Goal: Task Accomplishment & Management: Complete application form

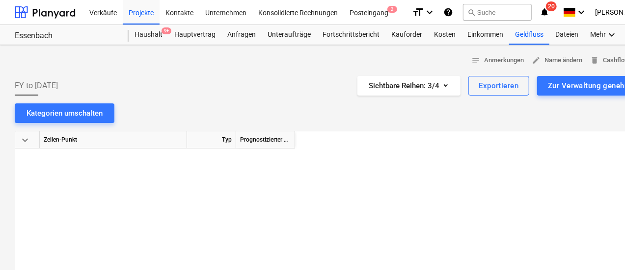
scroll to position [187, 863]
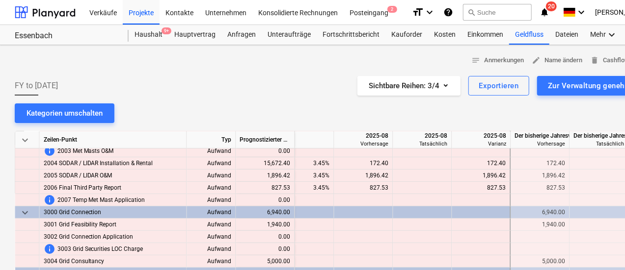
click at [277, 34] on div "Unteraufträge" at bounding box center [288, 35] width 55 height 20
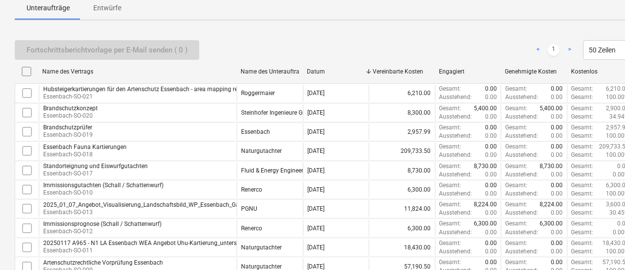
scroll to position [49, 0]
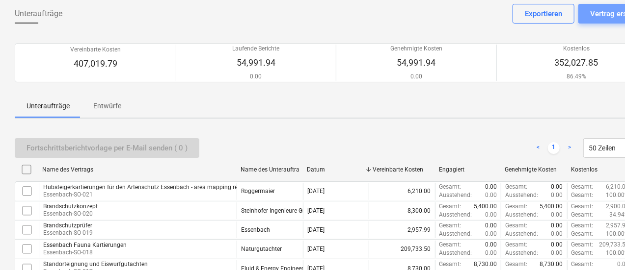
click at [603, 15] on div "Vertrag erstellen" at bounding box center [617, 13] width 55 height 13
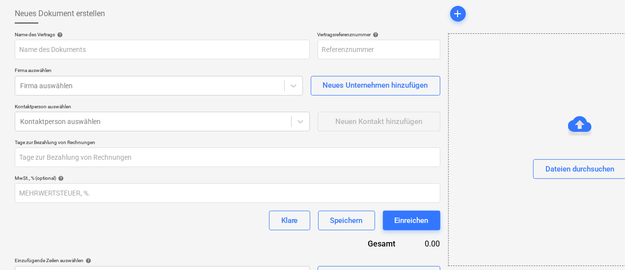
type input "Essenbach-GER240401-SO-023"
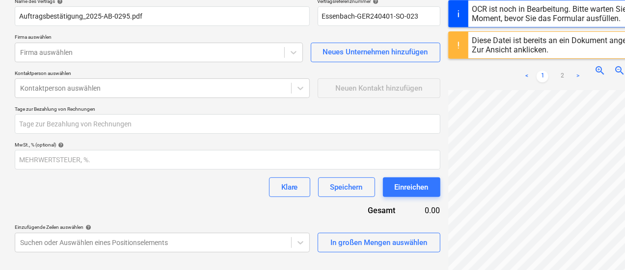
scroll to position [98, 0]
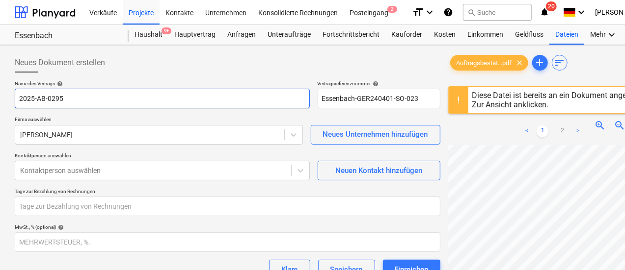
click at [72, 99] on input "2025-AB-0295" at bounding box center [162, 99] width 295 height 20
drag, startPoint x: 99, startPoint y: 100, endPoint x: 6, endPoint y: 94, distance: 92.4
click at [6, 94] on div "Neues Dokument erstellen Name des Vertrags help 2025-AB-0295re Vertragsreferenz…" at bounding box center [335, 220] width 671 height 351
type input "r"
type input "Ertragsabschätzung mit LIDAR Daten"
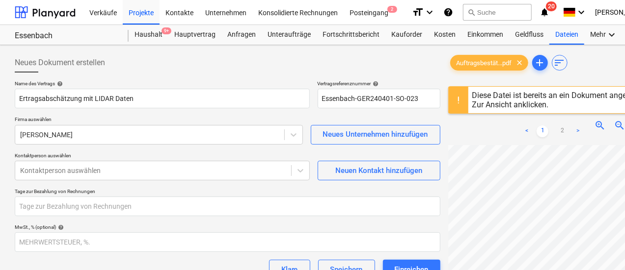
click at [93, 135] on body "Verkäufe Projekte Kontakte Unternehmen Konsolidierte Rechnungen Posteingang 2 f…" at bounding box center [312, 135] width 625 height 270
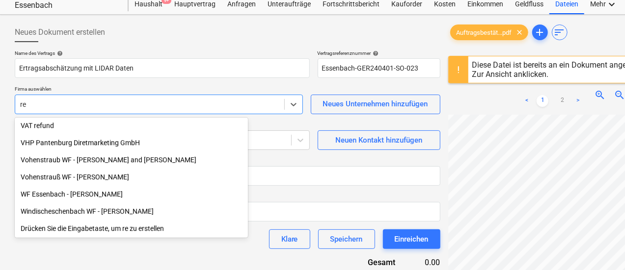
scroll to position [1495, 0]
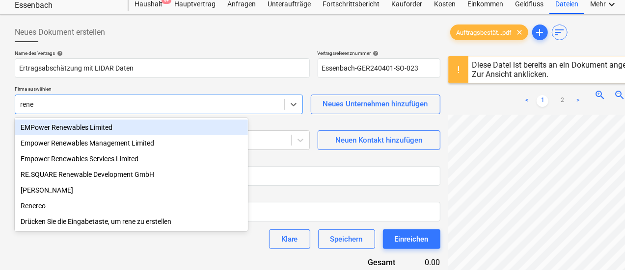
type input "rener"
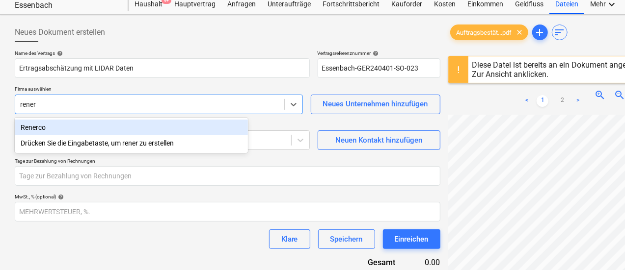
click at [85, 130] on div "Renerco" at bounding box center [131, 128] width 233 height 16
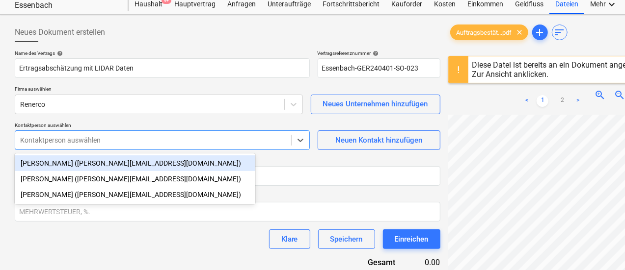
click at [76, 141] on div at bounding box center [153, 140] width 266 height 10
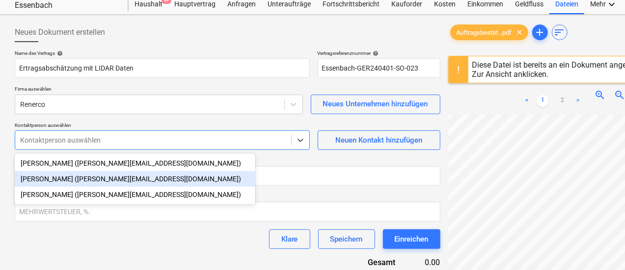
click at [58, 174] on div "[PERSON_NAME] ([PERSON_NAME][EMAIL_ADDRESS][DOMAIN_NAME])" at bounding box center [135, 179] width 240 height 16
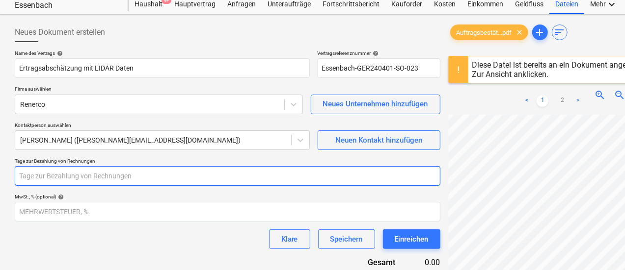
click at [108, 174] on input "number" at bounding box center [227, 176] width 425 height 20
type input "14"
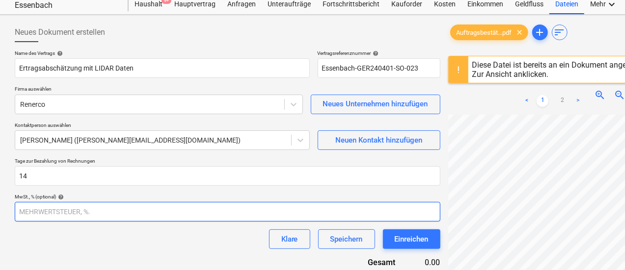
click at [61, 209] on input "number" at bounding box center [227, 212] width 425 height 20
type input "19"
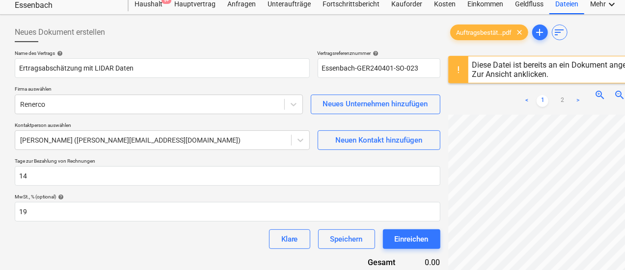
click at [95, 231] on div "Klare Speichern Einreichen" at bounding box center [227, 240] width 425 height 20
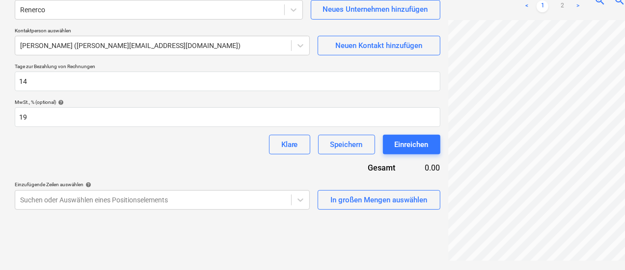
scroll to position [217, 0]
click at [250, 145] on body "Verkäufe Projekte Kontakte Unternehmen Konsolidierte Rechnungen Posteingang 2 f…" at bounding box center [312, 9] width 625 height 270
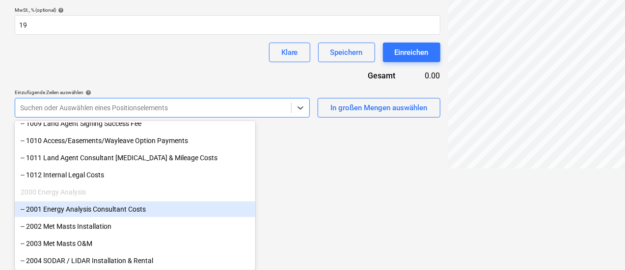
click at [159, 213] on div "-- 2001 Energy Analysis Consultant Costs" at bounding box center [135, 210] width 240 height 16
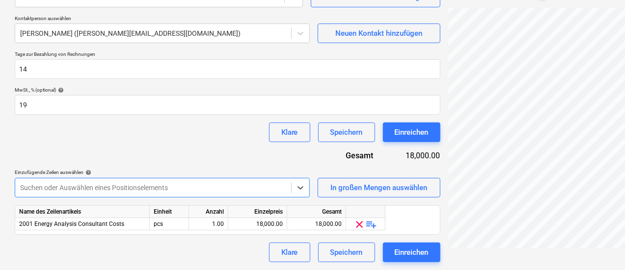
scroll to position [137, 0]
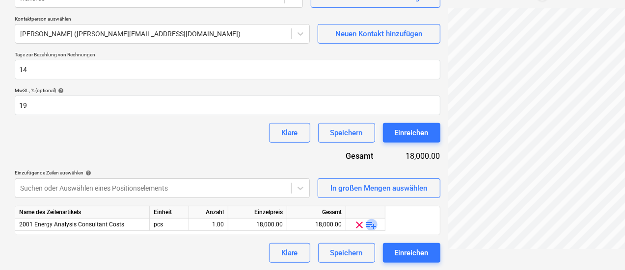
click at [368, 224] on span "playlist_add" at bounding box center [372, 225] width 12 height 12
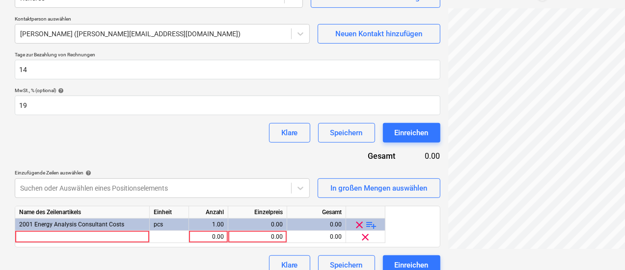
click at [368, 224] on span "playlist_add" at bounding box center [372, 225] width 12 height 12
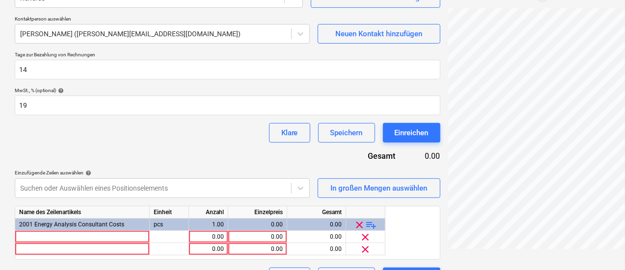
click at [368, 224] on span "playlist_add" at bounding box center [372, 225] width 12 height 12
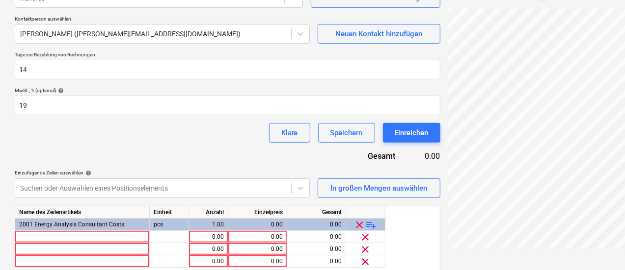
click at [204, 234] on div "0.00" at bounding box center [208, 237] width 31 height 12
click at [255, 236] on div "0.00" at bounding box center [257, 237] width 51 height 12
type input "2830"
click at [255, 253] on div "0.00" at bounding box center [257, 249] width 51 height 12
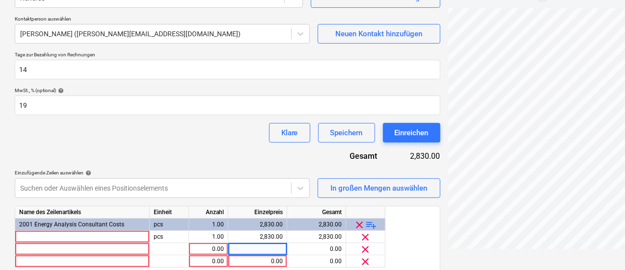
click at [125, 237] on div at bounding box center [82, 237] width 134 height 12
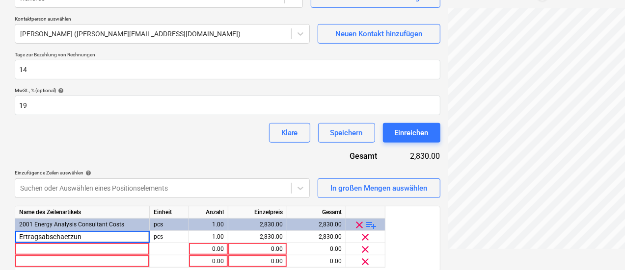
type input "Ertragsabschaetzung"
click at [116, 250] on div at bounding box center [82, 249] width 134 height 12
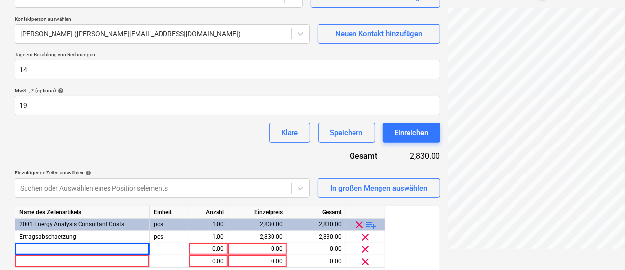
drag, startPoint x: 60, startPoint y: 237, endPoint x: 55, endPoint y: 236, distance: 4.9
click at [55, 236] on span "Ertragsabschaetzung" at bounding box center [47, 237] width 57 height 7
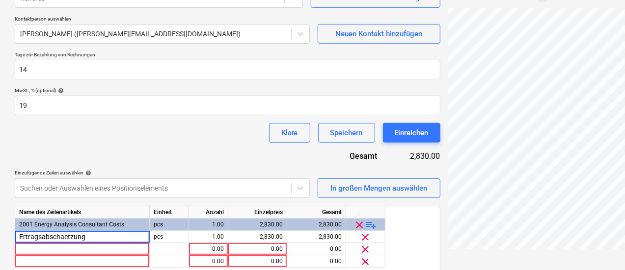
click at [59, 237] on input "Ertragsabschaetzung" at bounding box center [82, 237] width 134 height 12
click at [65, 238] on input "Ertragsabschaetzung" at bounding box center [82, 237] width 134 height 12
type input "Ertragsabschätzung"
click at [78, 251] on div at bounding box center [82, 249] width 134 height 12
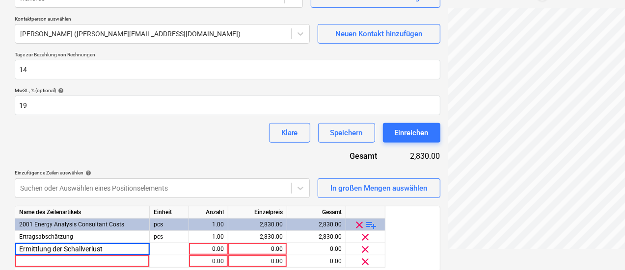
type input "Ermittlung der Schallverluste"
click at [246, 251] on div "0.00" at bounding box center [257, 249] width 51 height 12
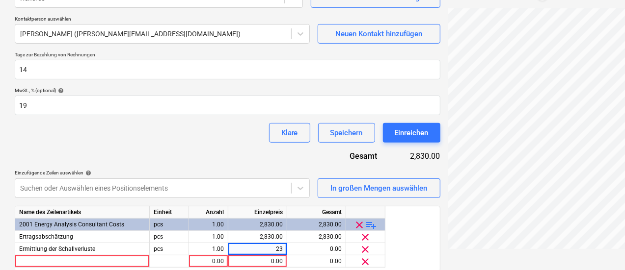
type input "230"
click at [123, 262] on div at bounding box center [82, 262] width 134 height 12
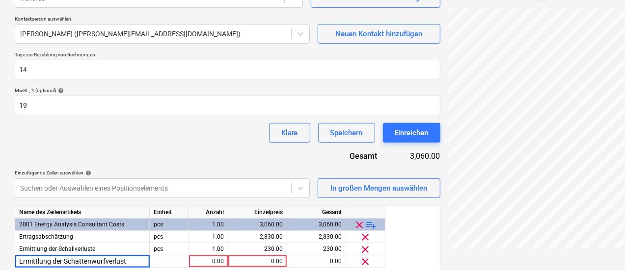
type input "Ermittlung der Schattenwurfverluste"
click at [258, 263] on div "0.00" at bounding box center [257, 262] width 51 height 12
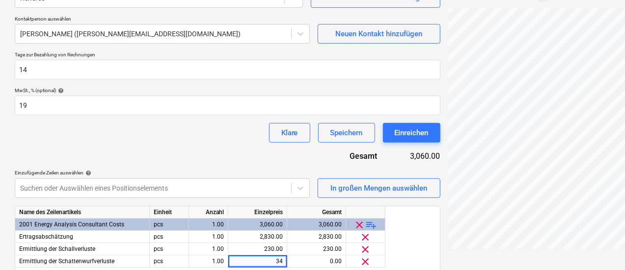
type input "345"
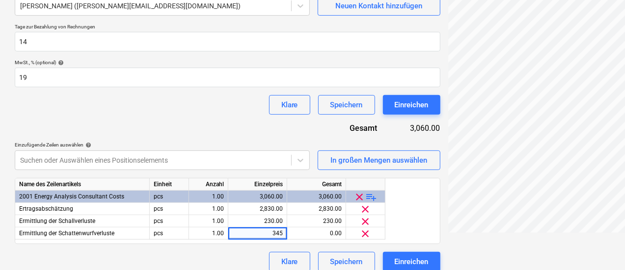
scroll to position [174, 0]
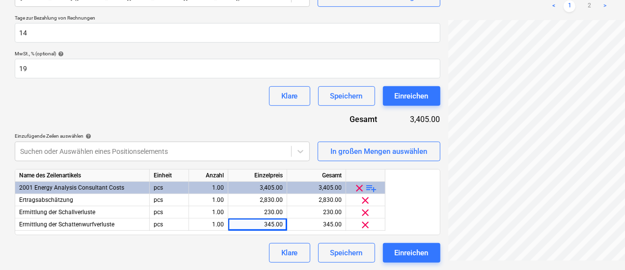
click at [371, 190] on span "playlist_add" at bounding box center [372, 189] width 12 height 12
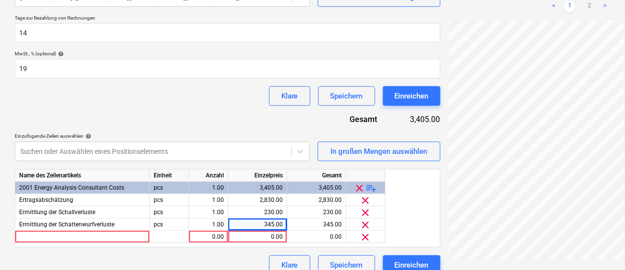
click at [110, 236] on div at bounding box center [82, 237] width 134 height 12
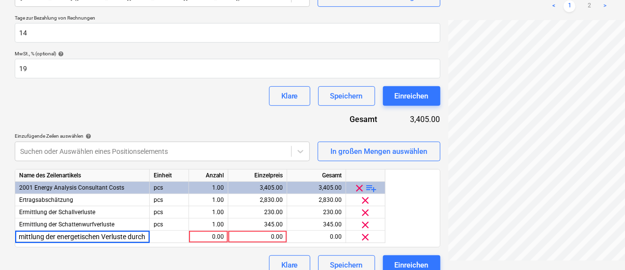
scroll to position [0, 9]
type input "Ermittlung der energetischen Verluste durch Fledermausauflagen"
click at [256, 235] on div "0.00" at bounding box center [257, 237] width 51 height 12
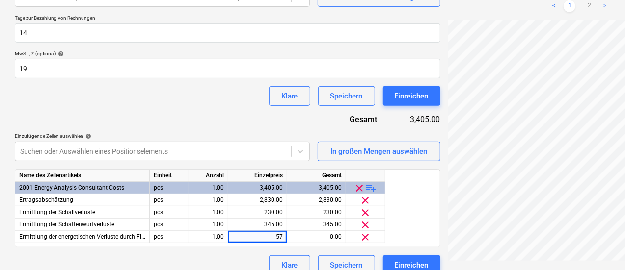
type input "575"
click at [165, 261] on div "Klare Speichern Einreichen" at bounding box center [227, 266] width 425 height 20
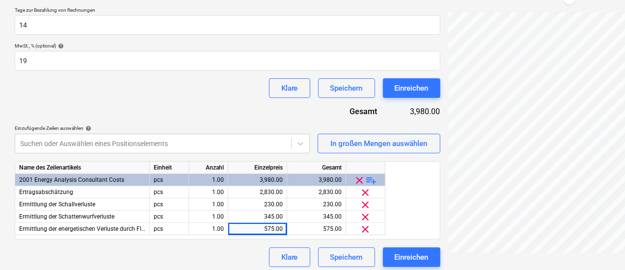
scroll to position [186, 0]
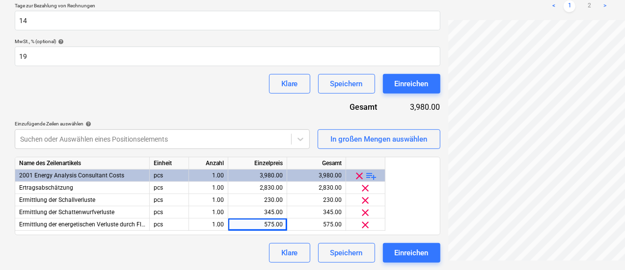
click at [537, 264] on div "Auftragsbestät...pdf clear add sort Diese Datei ist bereits an ein Dokument ang…" at bounding box center [552, 65] width 216 height 404
drag, startPoint x: 538, startPoint y: 262, endPoint x: 557, endPoint y: 262, distance: 19.1
click at [575, 264] on div "Auftragsbestät...pdf clear add sort Diese Datei ist bereits an ein Dokument ang…" at bounding box center [552, 65] width 216 height 404
click at [599, 6] on link ">" at bounding box center [605, 6] width 12 height 12
drag, startPoint x: 506, startPoint y: 262, endPoint x: 569, endPoint y: 259, distance: 62.9
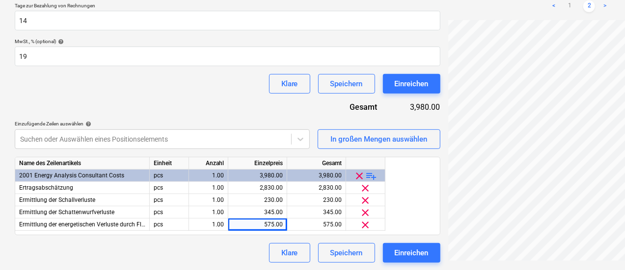
click at [569, 259] on div at bounding box center [579, 141] width 263 height 243
click at [126, 251] on div "Klare Speichern Einreichen" at bounding box center [227, 253] width 425 height 20
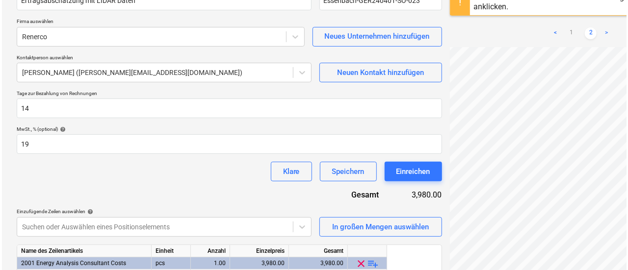
scroll to position [186, 0]
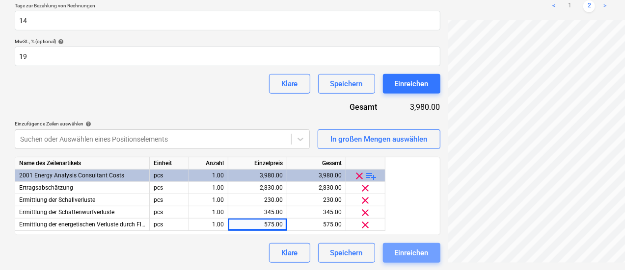
click at [394, 251] on div "Einreichen" at bounding box center [411, 253] width 34 height 13
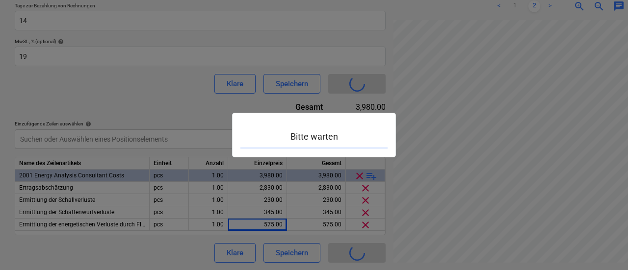
type input "Essenbach-GER240401-SO-023"
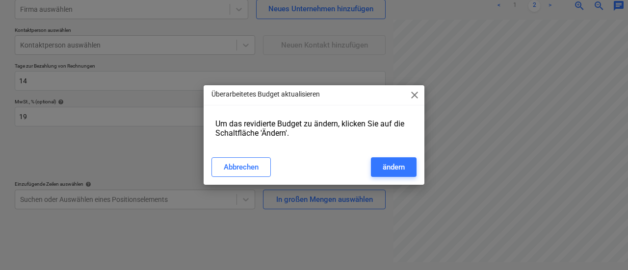
scroll to position [125, 0]
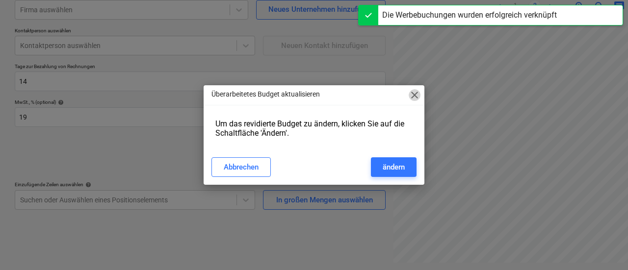
click at [416, 94] on span "close" at bounding box center [415, 95] width 12 height 12
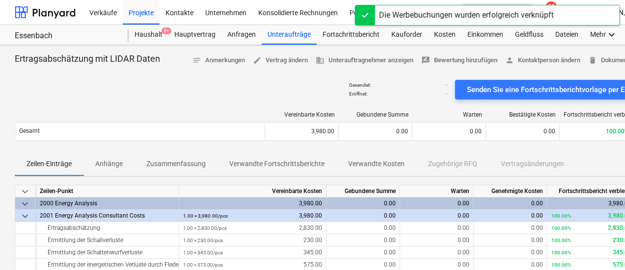
click at [281, 29] on div "Unteraufträge" at bounding box center [288, 35] width 55 height 20
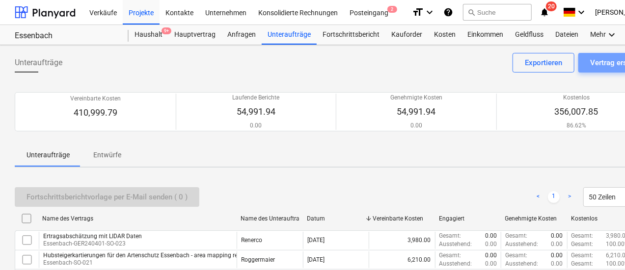
click at [584, 62] on button "Vertrag erstellen" at bounding box center [617, 63] width 78 height 20
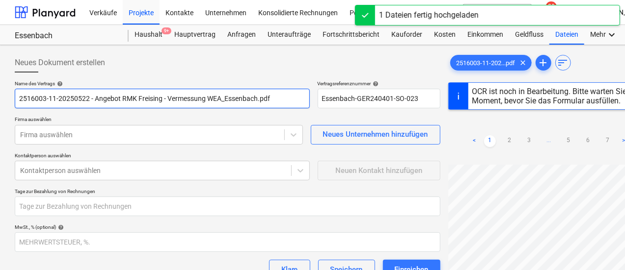
click at [175, 98] on input "2516003-11-20250522 - Angebot RMK Freising - Vermessung WEA_Essenbach.pdf" at bounding box center [162, 99] width 295 height 20
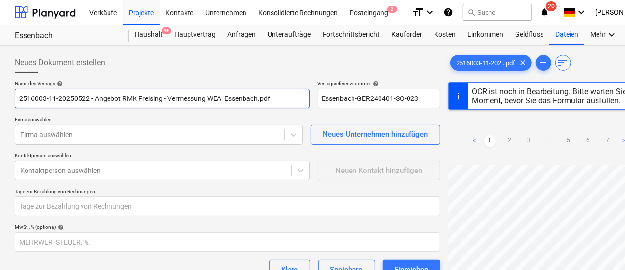
drag, startPoint x: 94, startPoint y: 98, endPoint x: 21, endPoint y: 97, distance: 73.6
click at [21, 97] on input "2516003-11-20250522 - Angebot RMK Freising - Vermessung WEA_Essenbach.pdf" at bounding box center [162, 99] width 295 height 20
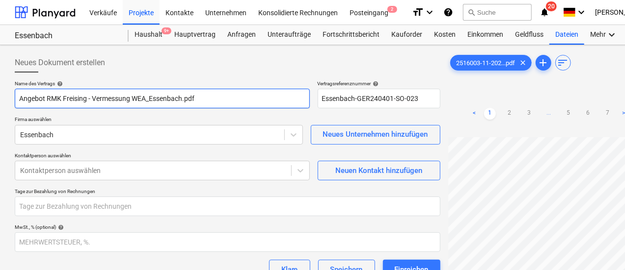
type input "Angebot RMK Freising - Vermessung WEA_Essenbach.pdf"
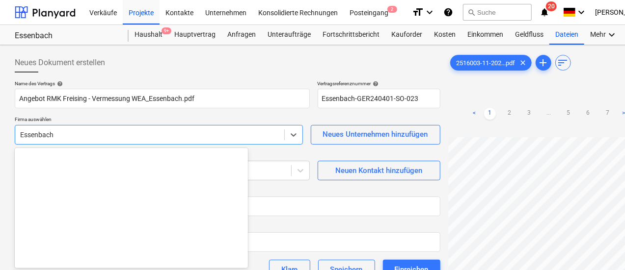
scroll to position [30, 0]
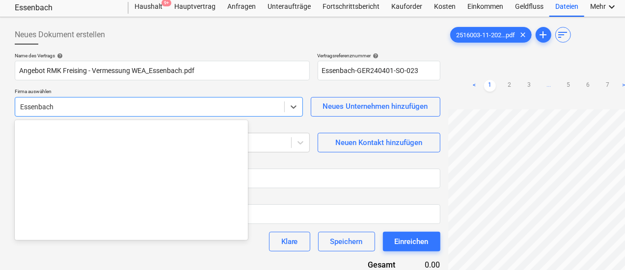
click at [121, 136] on body "Verkäufe Projekte Kontakte Unternehmen Konsolidierte Rechnungen Posteingang 2 f…" at bounding box center [312, 107] width 625 height 270
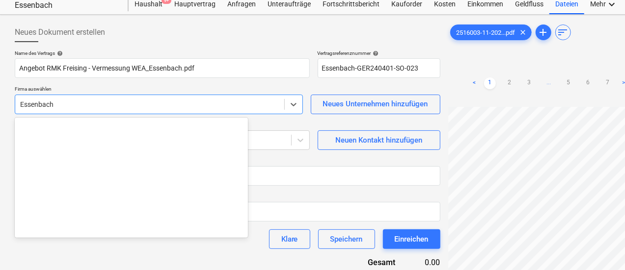
scroll to position [3451, 0]
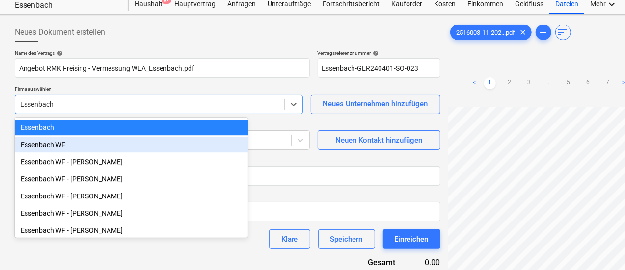
click at [335, 138] on div "Neuen Kontakt hinzufügen" at bounding box center [378, 140] width 87 height 13
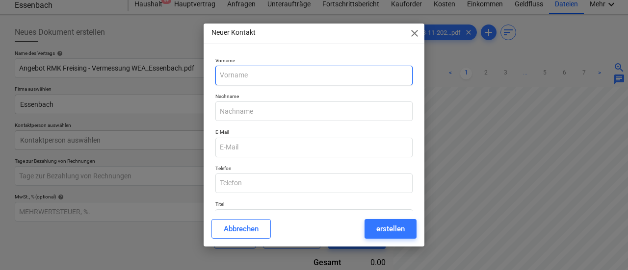
click at [256, 73] on input "text" at bounding box center [313, 76] width 197 height 20
type input "RMK Freising Vermessung"
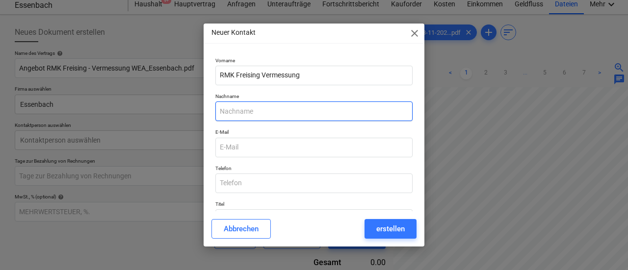
click at [256, 113] on input "text" at bounding box center [313, 112] width 197 height 20
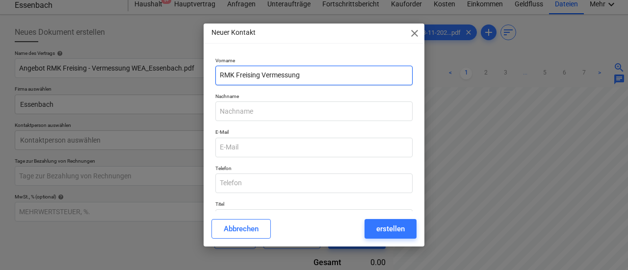
drag, startPoint x: 327, startPoint y: 78, endPoint x: 218, endPoint y: 73, distance: 109.1
click at [218, 73] on input "RMK Freising Vermessung" at bounding box center [313, 76] width 197 height 20
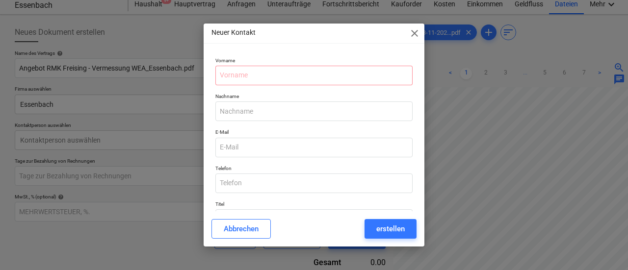
click at [409, 32] on span "close" at bounding box center [415, 33] width 12 height 12
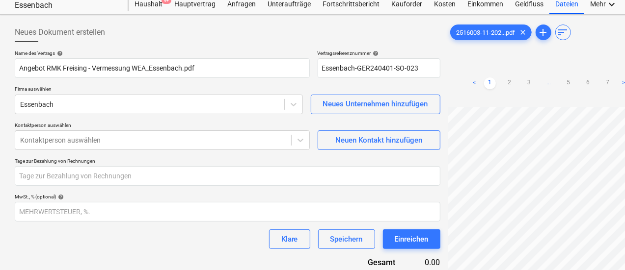
click at [201, 105] on div at bounding box center [149, 105] width 259 height 10
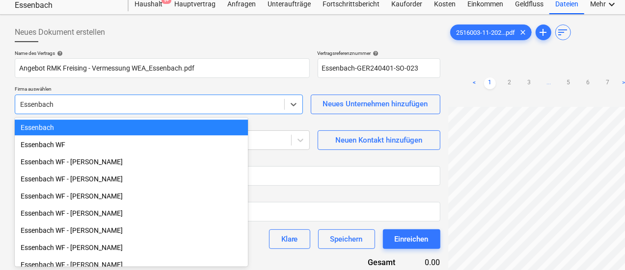
click at [324, 106] on div "Neues Unternehmen hinzufügen" at bounding box center [375, 104] width 105 height 13
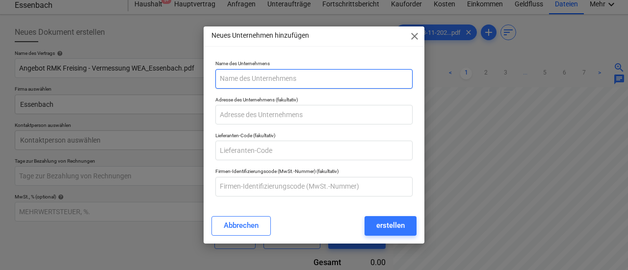
click at [278, 71] on input "text" at bounding box center [313, 79] width 197 height 20
paste input "RMK Freising Vermessung"
type input "RMK Freising Vermessung"
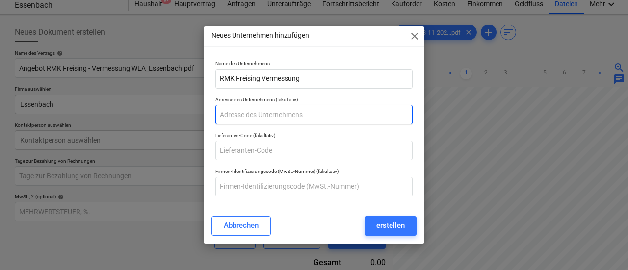
click at [286, 117] on input "text" at bounding box center [313, 115] width 197 height 20
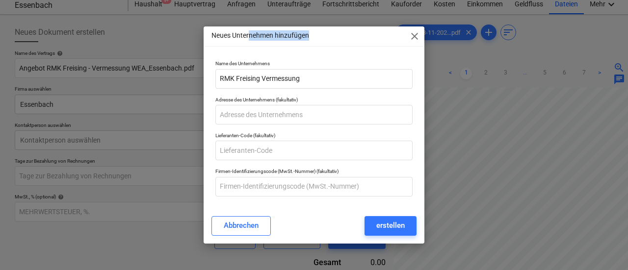
drag, startPoint x: 335, startPoint y: 32, endPoint x: 249, endPoint y: 41, distance: 86.3
click at [249, 41] on div "Neues Unternehmen hinzufügen close" at bounding box center [314, 36] width 221 height 20
click at [324, 38] on div "Neues Unternehmen hinzufügen close" at bounding box center [314, 36] width 221 height 20
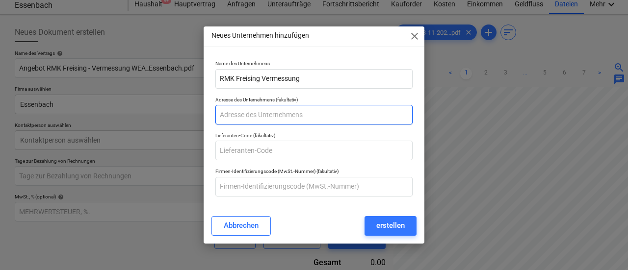
click at [268, 120] on input "text" at bounding box center [313, 115] width 197 height 20
paste input "[STREET_ADDRESS] … 85356 Freising"
drag, startPoint x: 284, startPoint y: 114, endPoint x: 275, endPoint y: 114, distance: 8.8
click at [275, 114] on input "[STREET_ADDRESS] … 85356 Freising" at bounding box center [313, 115] width 197 height 20
type input "[STREET_ADDRESS]"
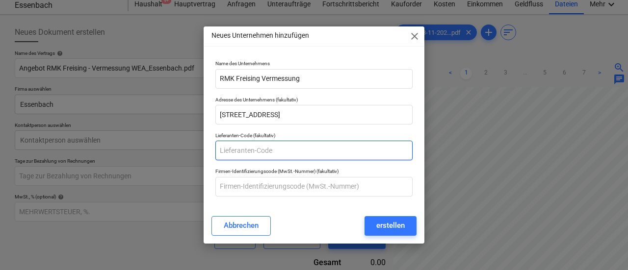
click at [305, 155] on input "text" at bounding box center [313, 151] width 197 height 20
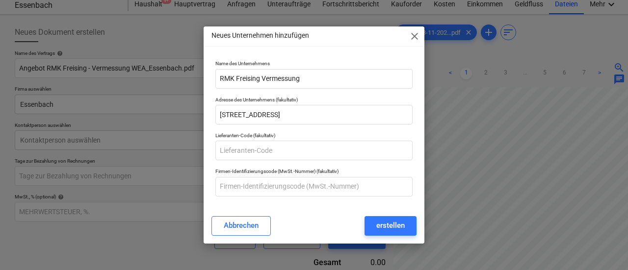
click at [390, 224] on div "erstellen" at bounding box center [390, 225] width 28 height 13
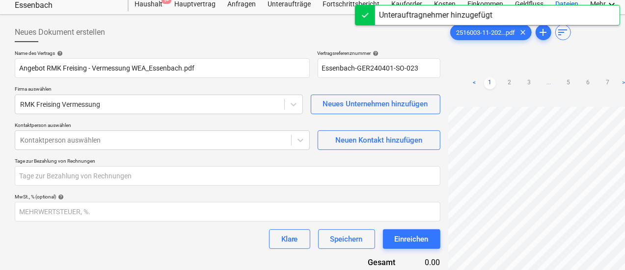
click at [95, 140] on div at bounding box center [153, 140] width 266 height 10
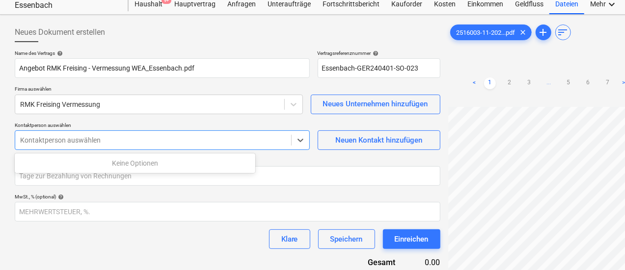
click at [335, 141] on div "Neuen Kontakt hinzufügen" at bounding box center [378, 140] width 87 height 13
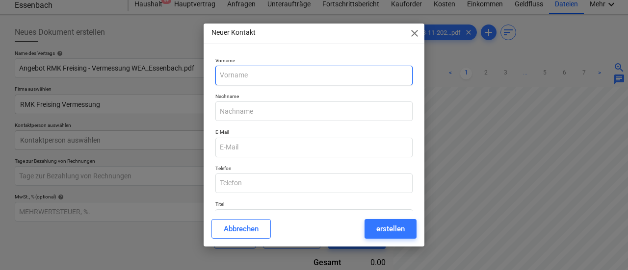
click at [246, 74] on input "text" at bounding box center [313, 76] width 197 height 20
type input "[PERSON_NAME]"
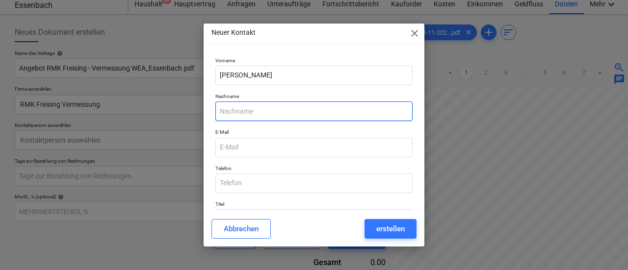
click at [247, 114] on input "text" at bounding box center [313, 112] width 197 height 20
type input "Schäfer"
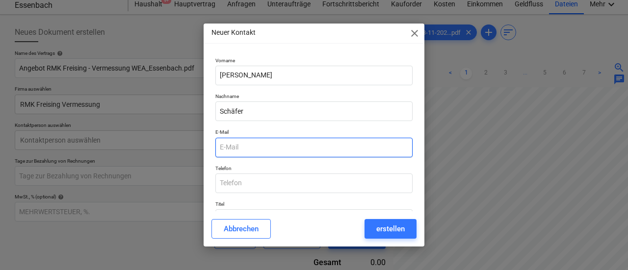
click at [264, 143] on input "email" at bounding box center [313, 148] width 197 height 20
paste input "[PERSON_NAME][EMAIL_ADDRESS][DOMAIN_NAME]"
type input "[PERSON_NAME][EMAIL_ADDRESS][DOMAIN_NAME]"
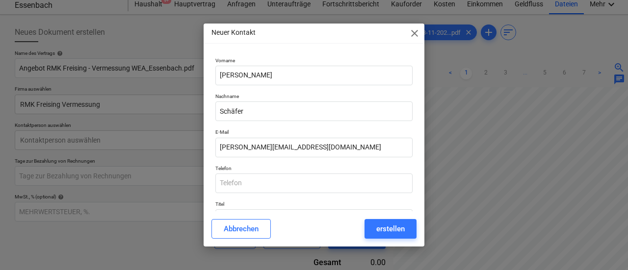
click at [552, 191] on div "Neuer Kontakt close Vorname [PERSON_NAME] Nachname [PERSON_NAME] E-Mail [PERSON…" at bounding box center [314, 135] width 628 height 270
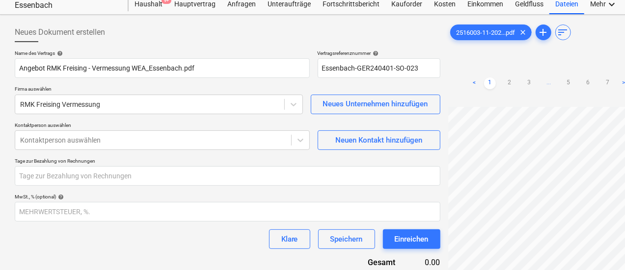
click at [335, 141] on div "Neuen Kontakt hinzufügen" at bounding box center [378, 140] width 87 height 13
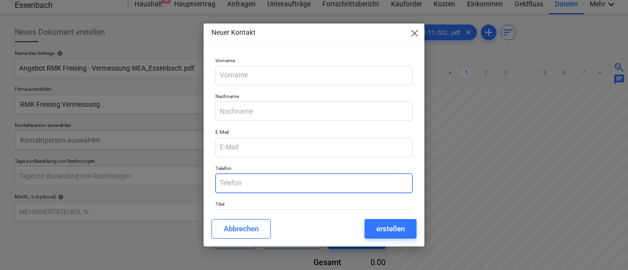
click at [265, 182] on input "text" at bounding box center [313, 184] width 197 height 20
paste input "(0 81 61) 9 84 96-10"
type input "(0 81 61) 9 84 96-10"
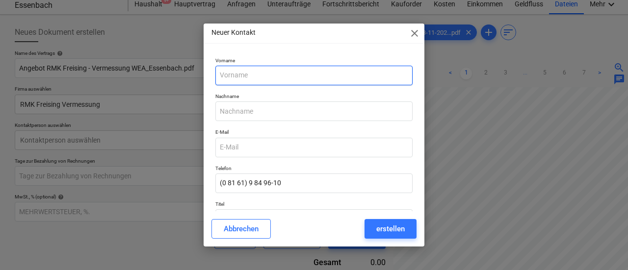
click at [258, 77] on input "text" at bounding box center [313, 76] width 197 height 20
type input "[PERSON_NAME]"
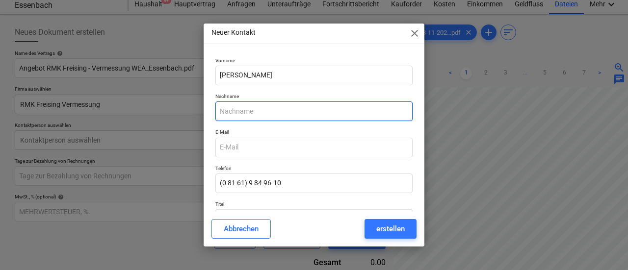
click at [251, 114] on input "text" at bounding box center [313, 112] width 197 height 20
type input "Schäfer"
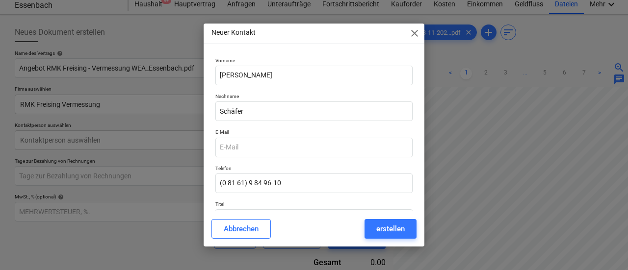
click at [502, 154] on div "Neuer Kontakt close Vorname [PERSON_NAME] Nachname [PERSON_NAME] E-Mail Telefon…" at bounding box center [314, 135] width 628 height 270
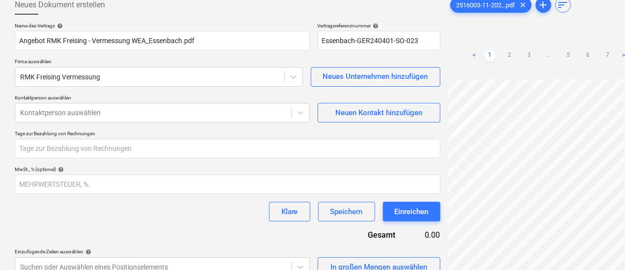
scroll to position [98, 0]
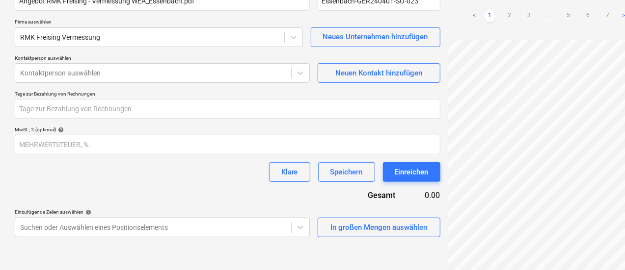
click at [335, 76] on div "Neuen Kontakt hinzufügen" at bounding box center [378, 73] width 87 height 13
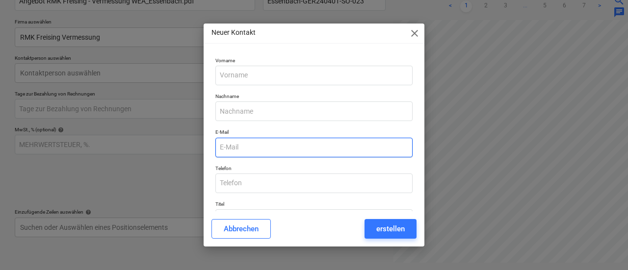
click at [231, 149] on input "email" at bounding box center [313, 148] width 197 height 20
paste input "[PERSON_NAME][EMAIL_ADDRESS][DOMAIN_NAME]"
type input "[PERSON_NAME][EMAIL_ADDRESS][DOMAIN_NAME]"
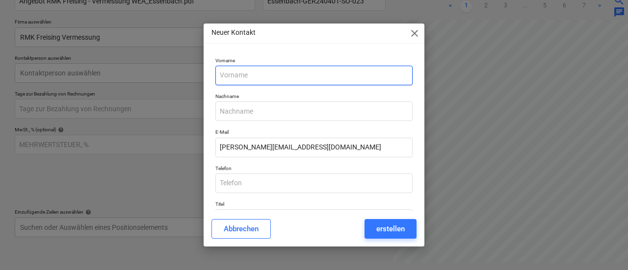
click at [254, 74] on input "text" at bounding box center [313, 76] width 197 height 20
type input "[PERSON_NAME]"
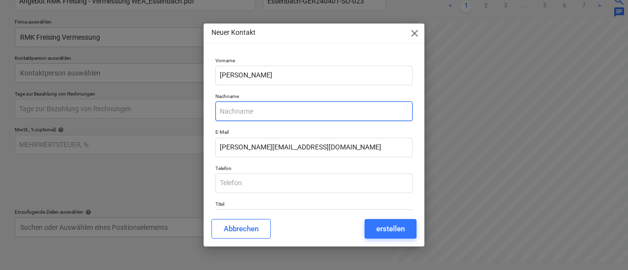
click at [240, 114] on input "text" at bounding box center [313, 112] width 197 height 20
type input "Schäfer"
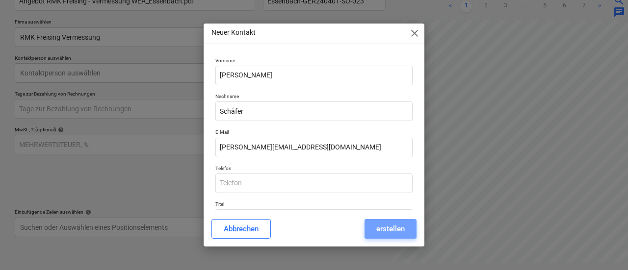
click at [389, 230] on div "erstellen" at bounding box center [390, 229] width 28 height 13
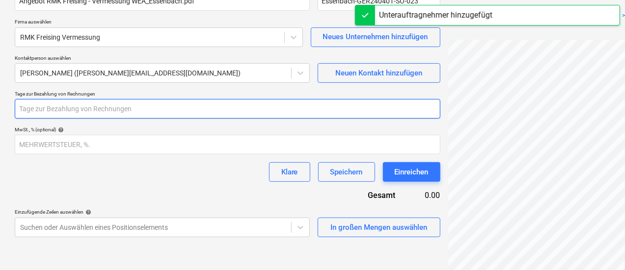
click at [57, 106] on input "number" at bounding box center [227, 109] width 425 height 20
type input "14"
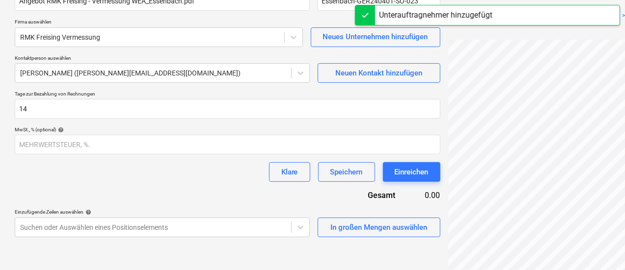
click at [70, 188] on div "Name des Vertrags help Angebot RMK Freising - Vermessung WEA_Essenbach.pdf Vert…" at bounding box center [227, 110] width 425 height 255
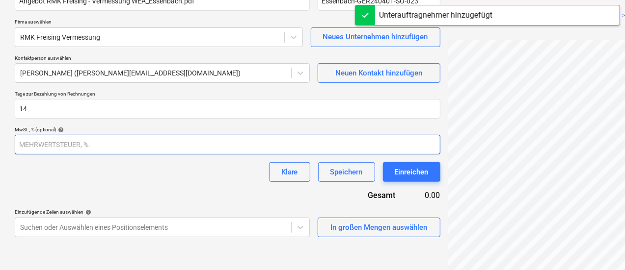
click at [102, 140] on input "number" at bounding box center [227, 145] width 425 height 20
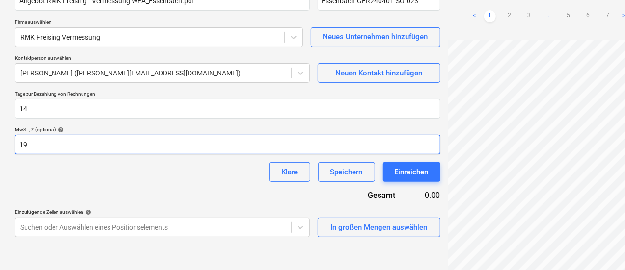
type input "19"
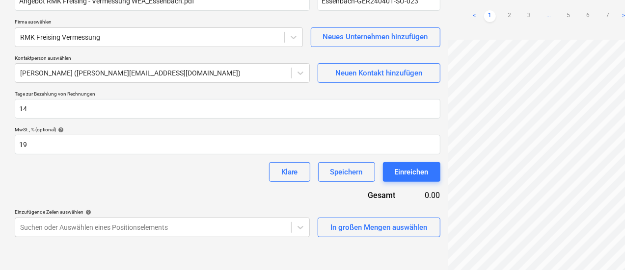
click at [141, 178] on div "Klare Speichern Einreichen" at bounding box center [227, 172] width 425 height 20
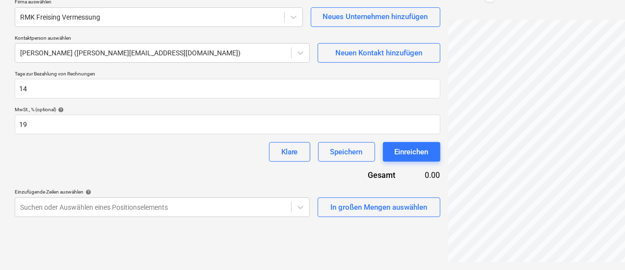
click at [249, 153] on body "Verkäufe Projekte Kontakte Unternehmen Konsolidierte Rechnungen Posteingang 2 f…" at bounding box center [312, 17] width 625 height 270
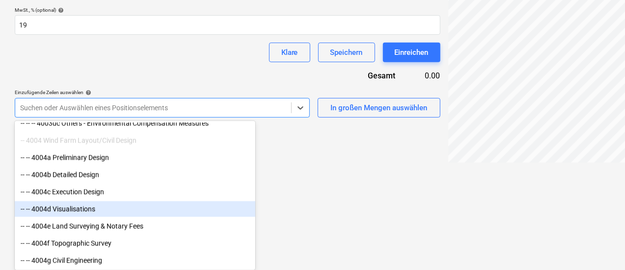
scroll to position [1104, 0]
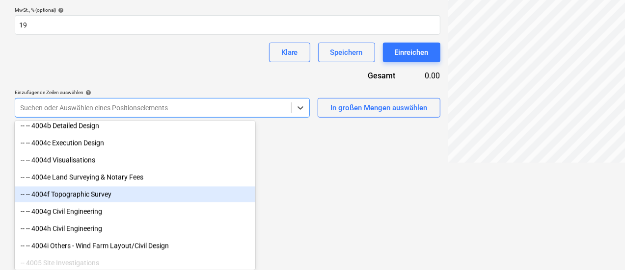
click at [116, 196] on div "-- -- 4004f Topographic Survey" at bounding box center [135, 195] width 240 height 16
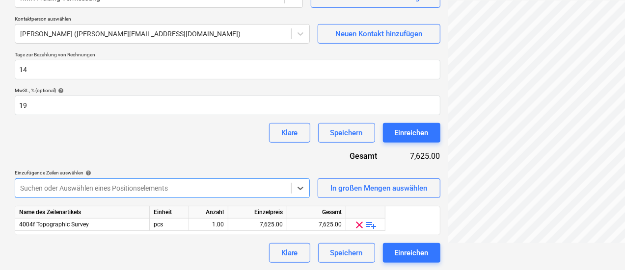
click at [369, 224] on span "playlist_add" at bounding box center [372, 225] width 12 height 12
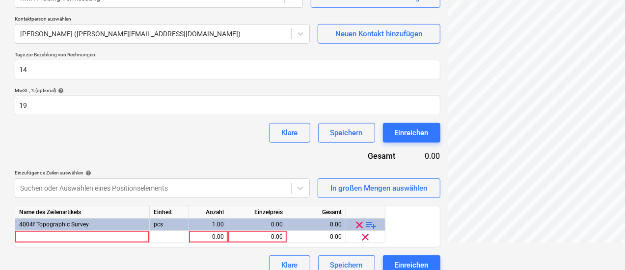
click at [369, 224] on span "playlist_add" at bounding box center [372, 225] width 12 height 12
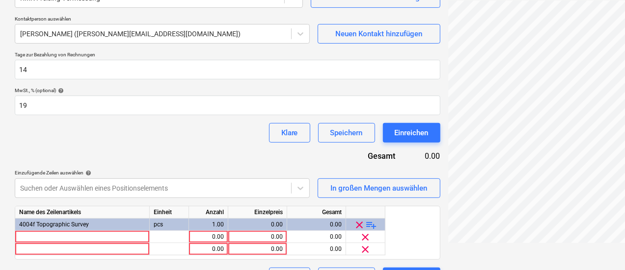
click at [369, 224] on span "playlist_add" at bounding box center [372, 225] width 12 height 12
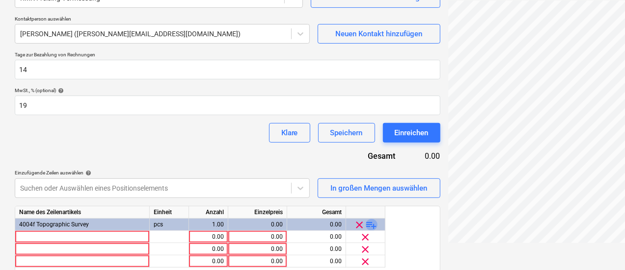
click at [369, 224] on span "playlist_add" at bounding box center [372, 225] width 12 height 12
click at [75, 235] on div at bounding box center [82, 237] width 134 height 12
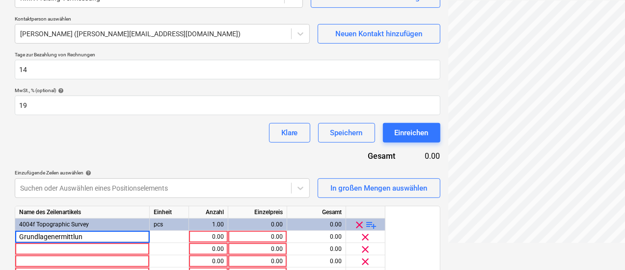
type input "Grundlagenermittlung"
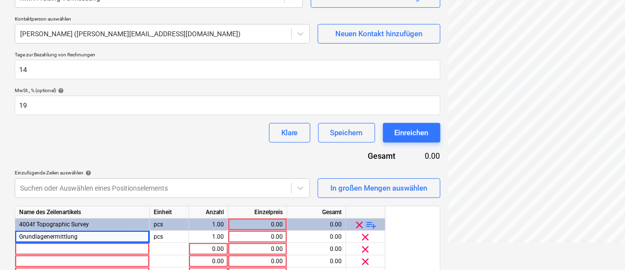
click at [271, 237] on div "0.00" at bounding box center [257, 237] width 51 height 12
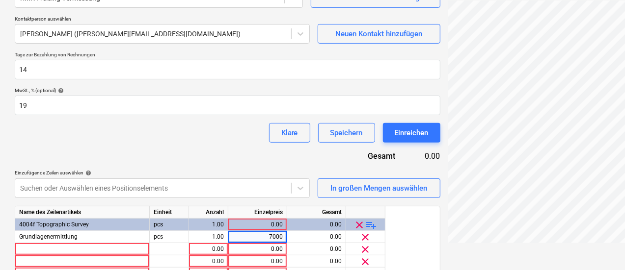
type input "700"
click at [125, 255] on div at bounding box center [82, 249] width 134 height 12
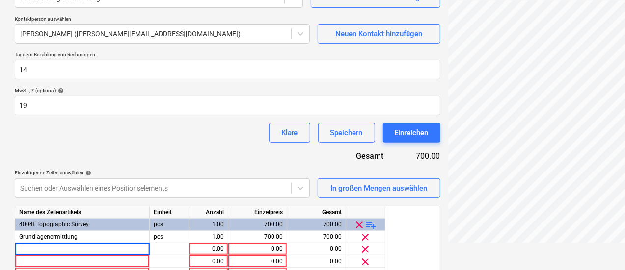
scroll to position [147, 0]
type input "Absteckung und Höhenaufnahme"
click at [260, 247] on div "0.00" at bounding box center [257, 249] width 51 height 12
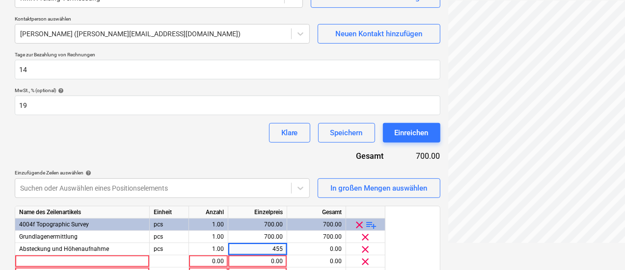
type input "4550"
click at [209, 260] on div "0.00" at bounding box center [208, 262] width 31 height 12
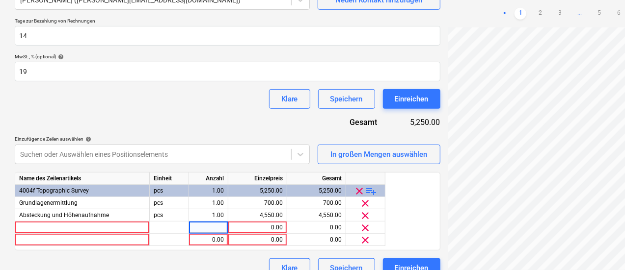
scroll to position [186, 0]
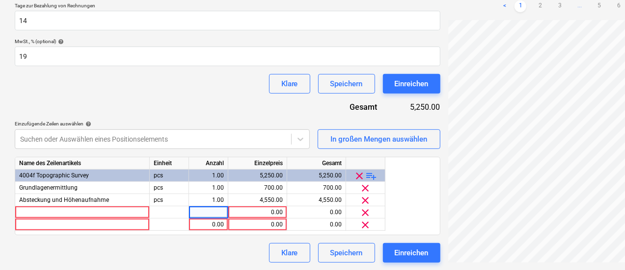
click at [118, 212] on div at bounding box center [82, 213] width 134 height 12
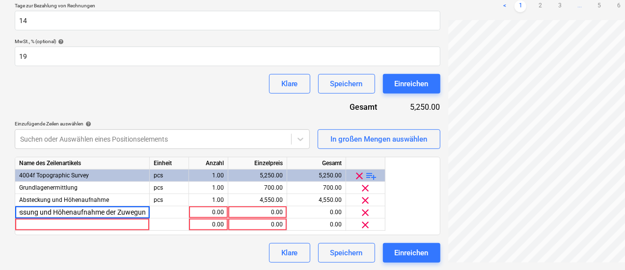
scroll to position [0, 23]
type input "Vermessung und Höhenaufnahme der Zuwegung gem. Plan"
click at [254, 212] on div "0.00" at bounding box center [257, 213] width 51 height 12
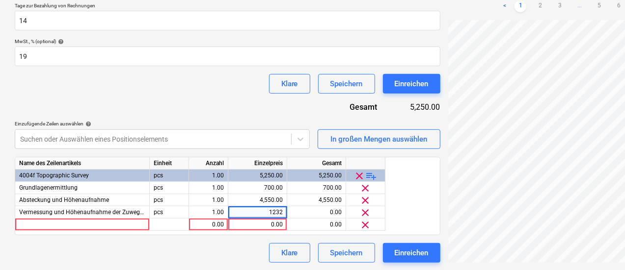
type input "12325"
click at [162, 251] on div "Klare Speichern Einreichen" at bounding box center [227, 253] width 425 height 20
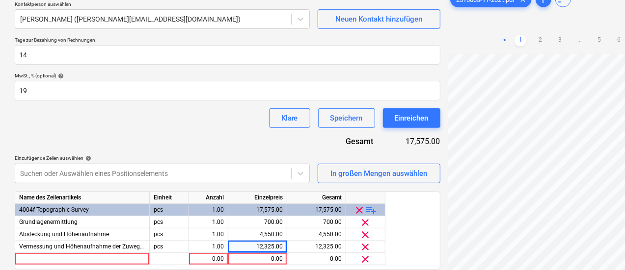
scroll to position [137, 0]
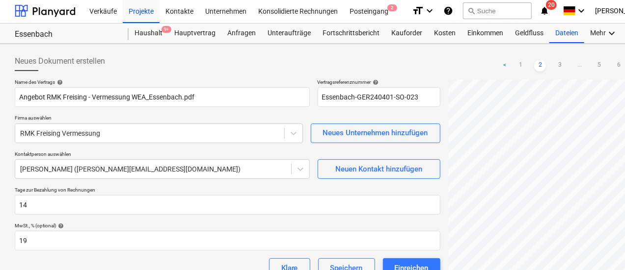
scroll to position [0, 0]
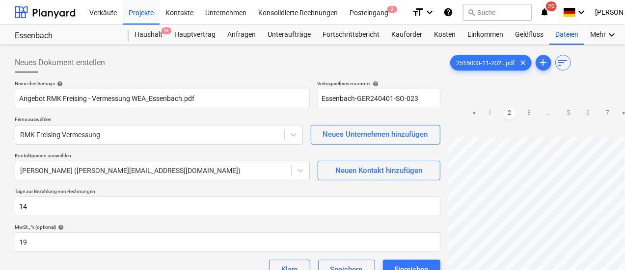
click at [617, 108] on link ">" at bounding box center [623, 114] width 12 height 12
click at [468, 108] on link "<" at bounding box center [474, 114] width 12 height 12
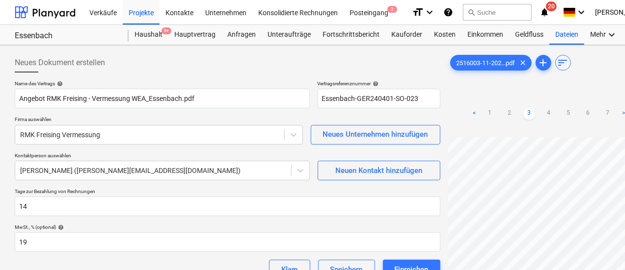
click at [468, 108] on link "<" at bounding box center [474, 114] width 12 height 12
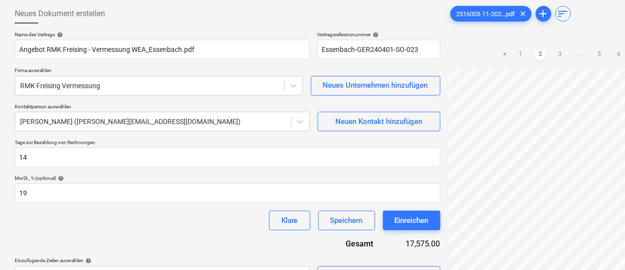
scroll to position [186, 0]
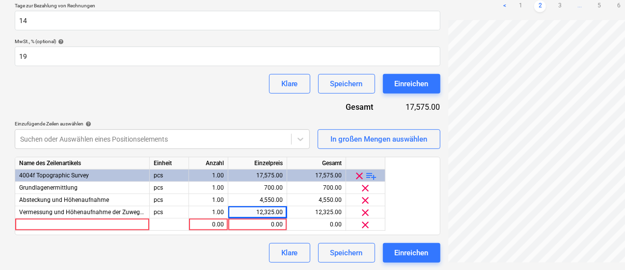
click at [78, 225] on div at bounding box center [82, 225] width 134 height 12
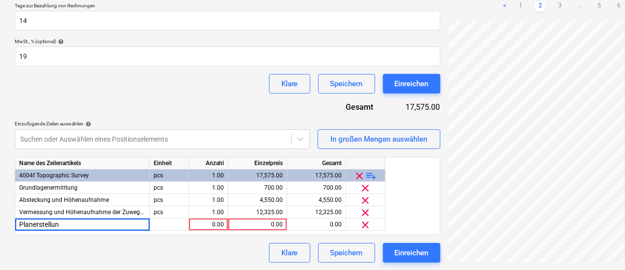
type input "Planerstellung"
click at [269, 223] on div "0.00" at bounding box center [257, 225] width 51 height 12
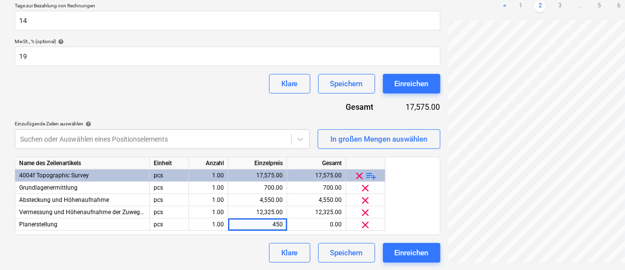
type input "4500"
click at [169, 253] on div "Klare Speichern Einreichen" at bounding box center [227, 253] width 425 height 20
click at [394, 248] on div "Einreichen" at bounding box center [411, 253] width 34 height 13
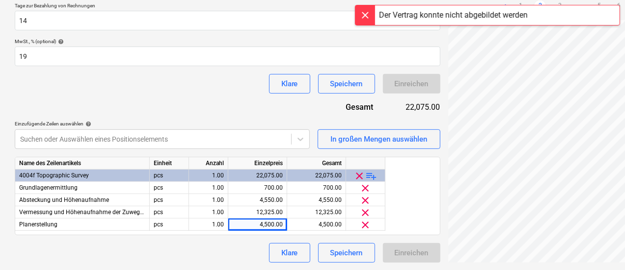
click at [368, 17] on div at bounding box center [365, 15] width 20 height 20
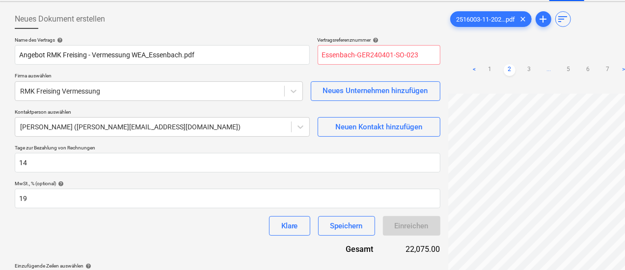
scroll to position [0, 0]
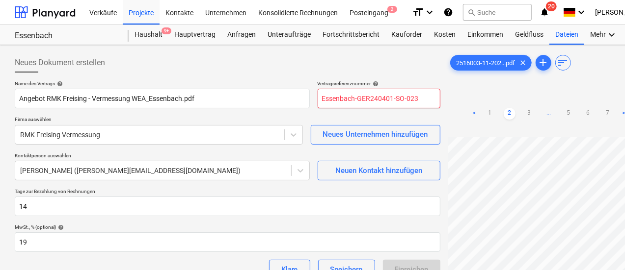
click at [317, 99] on input "Essenbach-GER240401-SO-023" at bounding box center [378, 99] width 123 height 20
click at [468, 108] on link "<" at bounding box center [474, 114] width 12 height 12
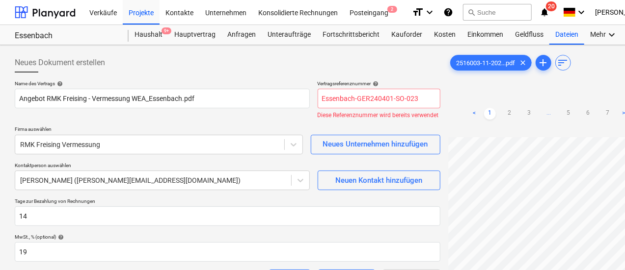
click at [468, 108] on link "<" at bounding box center [474, 114] width 12 height 12
click at [347, 100] on input "Essenbach-GER240401-SO-023" at bounding box center [378, 99] width 123 height 20
drag, startPoint x: 366, startPoint y: 98, endPoint x: 304, endPoint y: 99, distance: 61.3
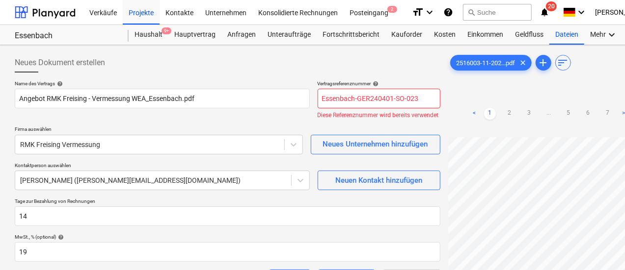
click at [317, 99] on input "Essenbach-GER240401-SO-023" at bounding box center [378, 99] width 123 height 20
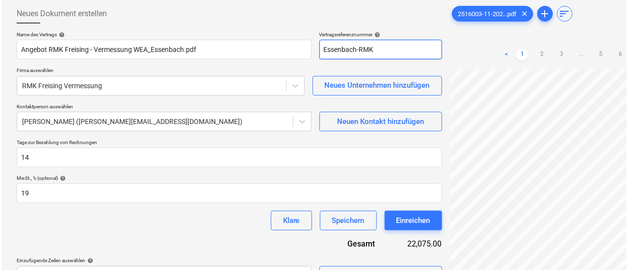
scroll to position [186, 0]
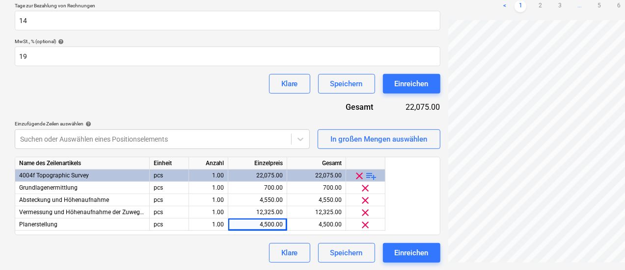
type input "Essenbach-RMK"
click at [394, 249] on div "Einreichen" at bounding box center [411, 253] width 34 height 13
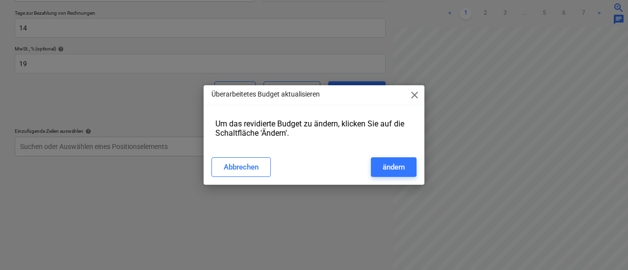
type input "Essenbach-GER240401-SO-024"
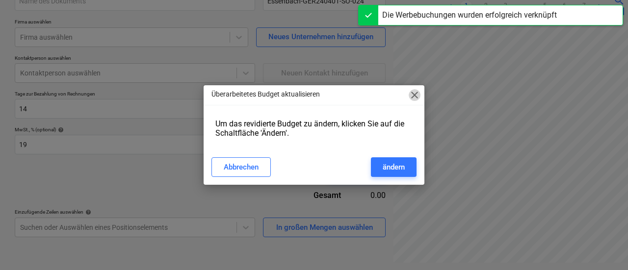
click at [413, 92] on span "close" at bounding box center [415, 95] width 12 height 12
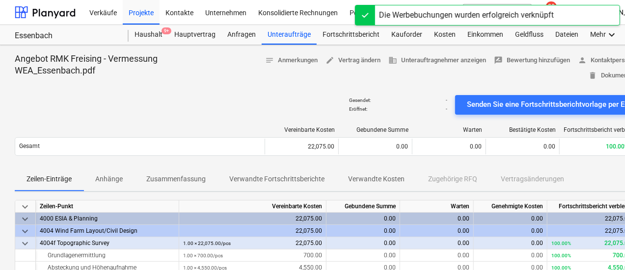
click at [287, 37] on div "Unteraufträge" at bounding box center [288, 35] width 55 height 20
